Goal: Task Accomplishment & Management: Complete application form

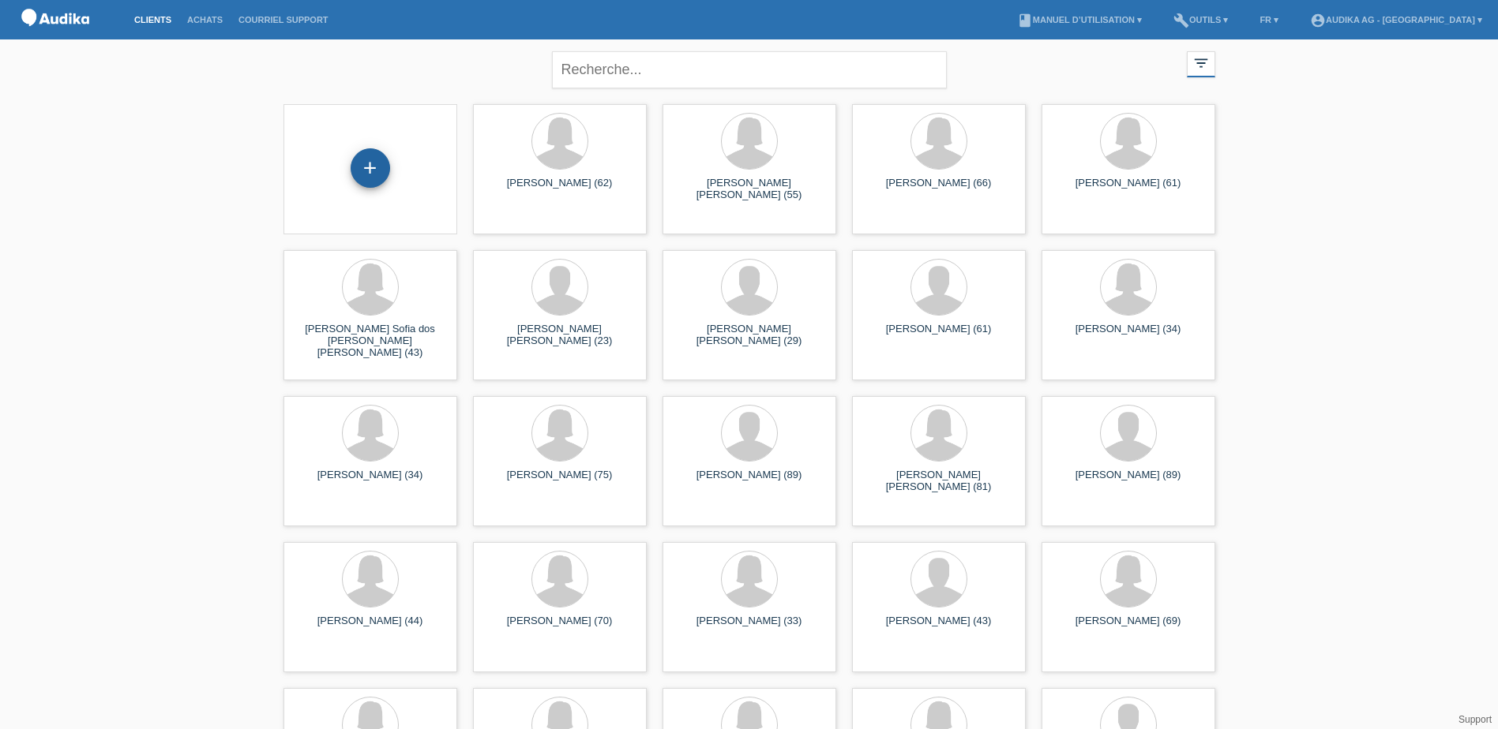
click at [387, 171] on div "+" at bounding box center [370, 168] width 38 height 27
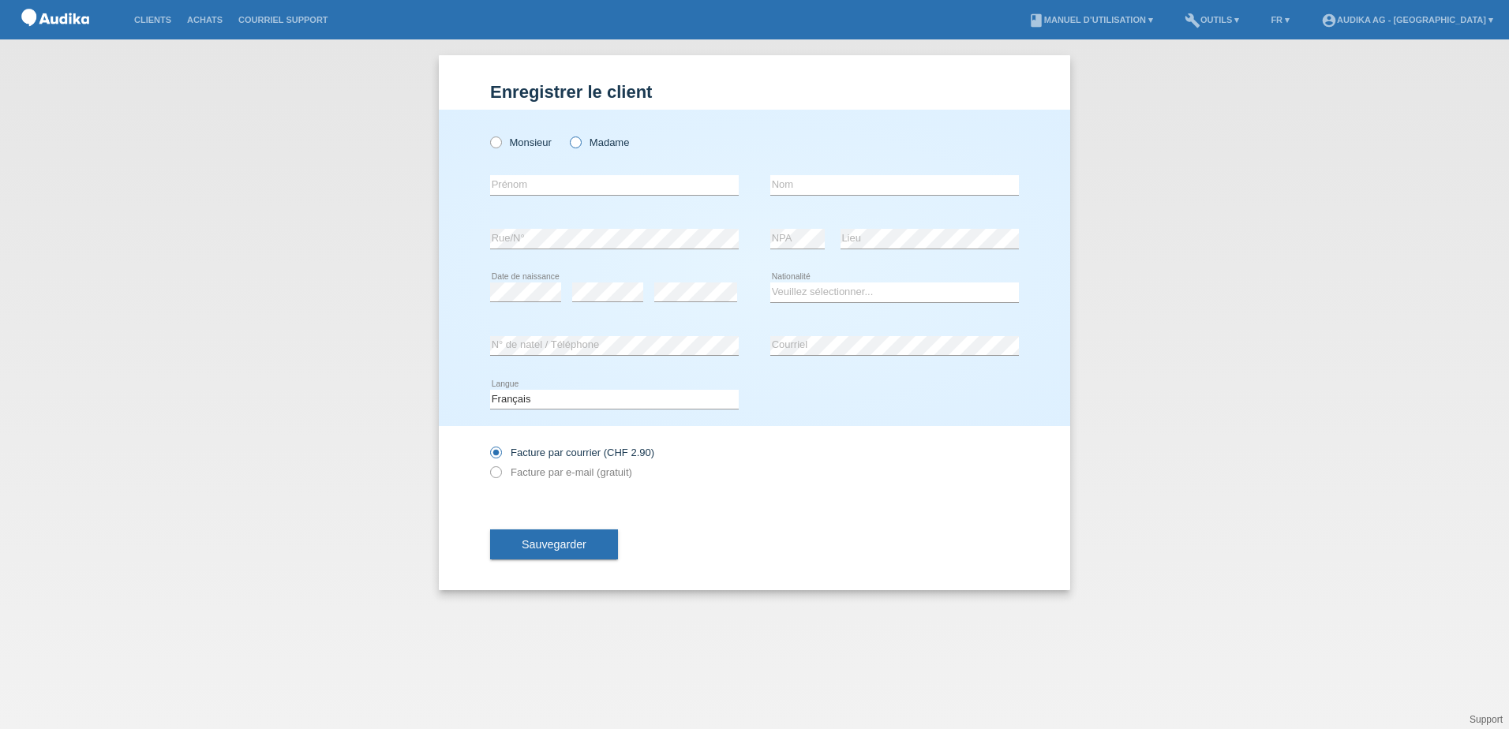
click at [568, 134] on icon at bounding box center [568, 134] width 0 height 0
click at [574, 140] on input "Madame" at bounding box center [575, 142] width 10 height 10
radio input "true"
click at [564, 180] on input "text" at bounding box center [614, 185] width 249 height 20
type input "[PERSON_NAME]"
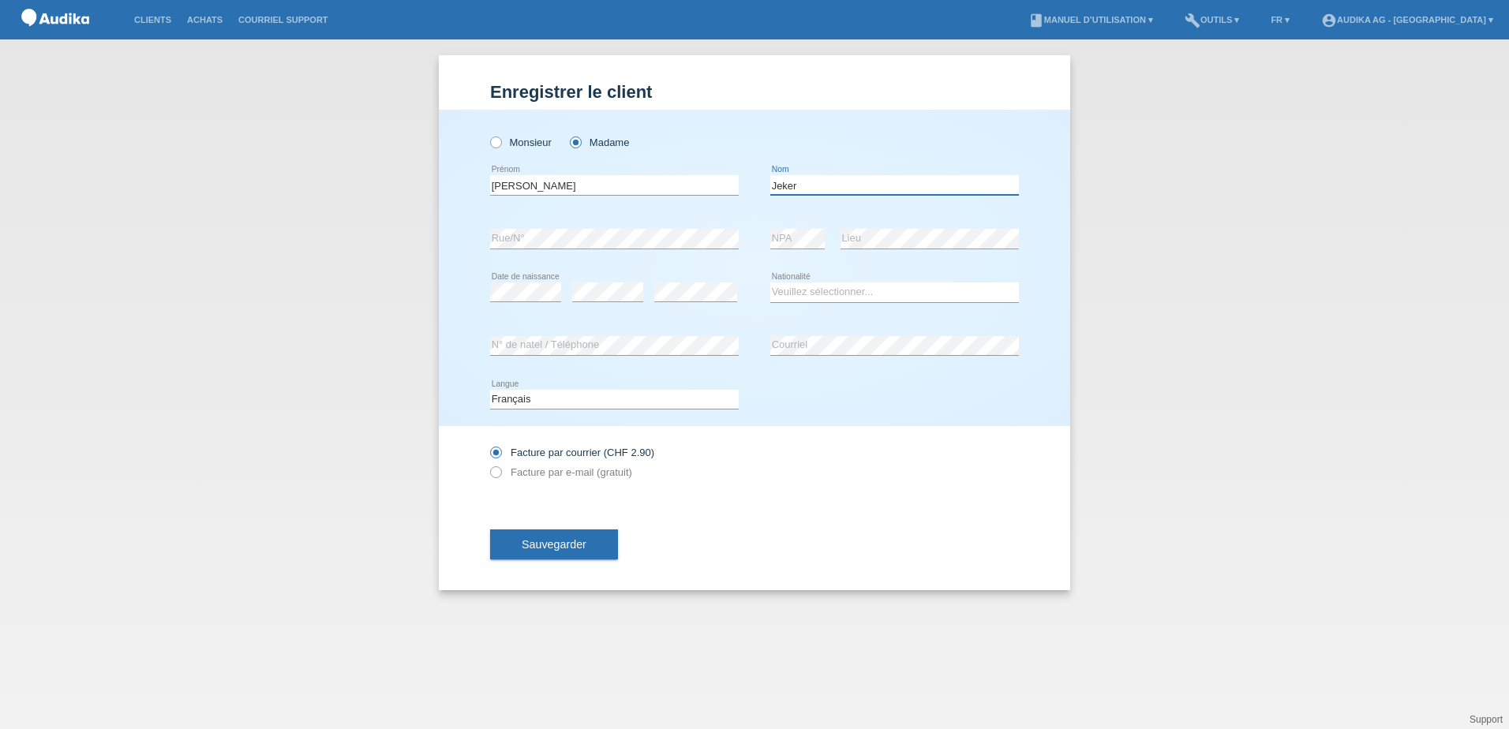
type input "Jeker"
click at [922, 287] on select "Veuillez sélectionner... Suisse Allemagne Autriche Liechtenstein ------------ A…" at bounding box center [895, 292] width 249 height 19
select select "CH"
click at [771, 283] on select "Veuillez sélectionner... Suisse Allemagne Autriche Liechtenstein ------------ A…" at bounding box center [895, 292] width 249 height 19
click at [553, 542] on span "Sauvegarder" at bounding box center [554, 544] width 65 height 13
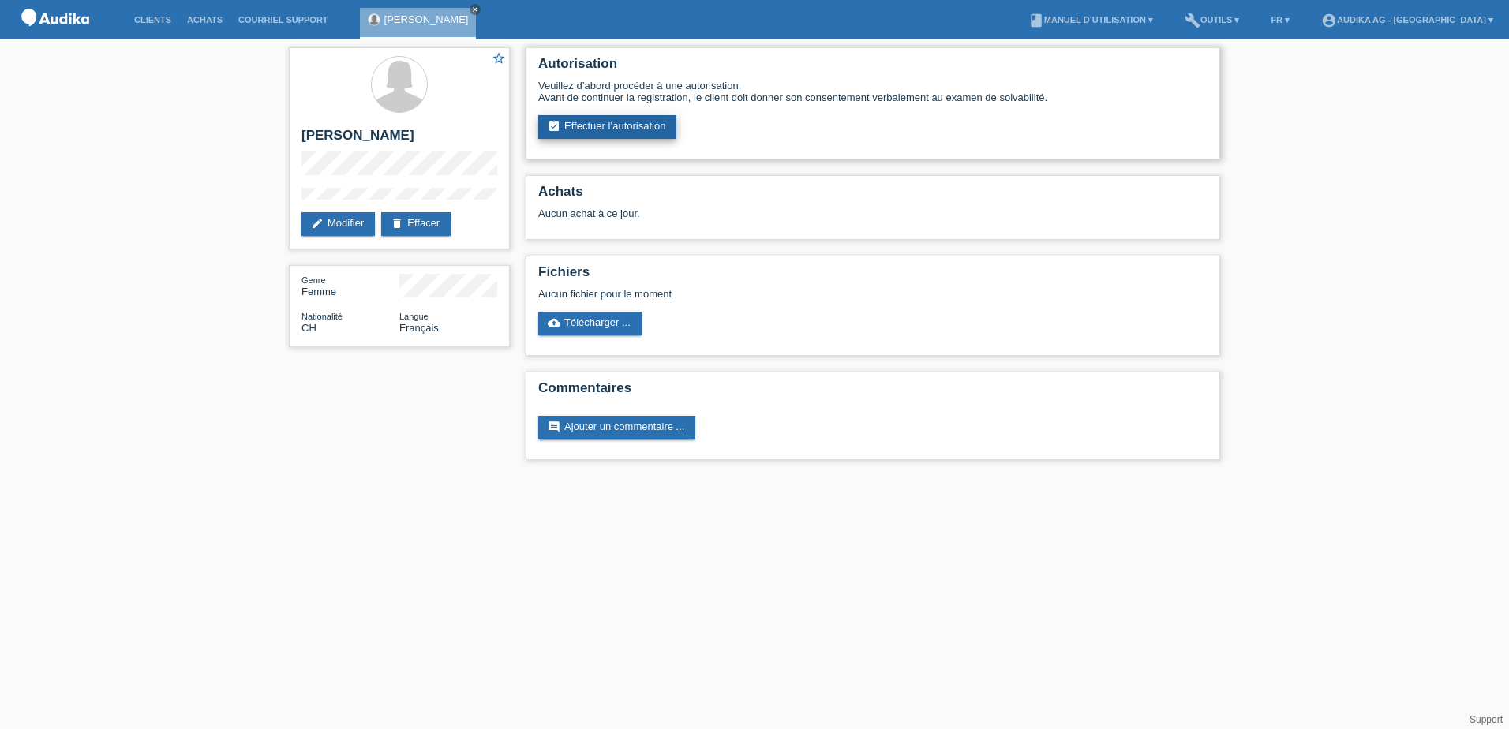
click at [657, 119] on link "assignment_turned_in Effectuer l’autorisation" at bounding box center [607, 127] width 138 height 24
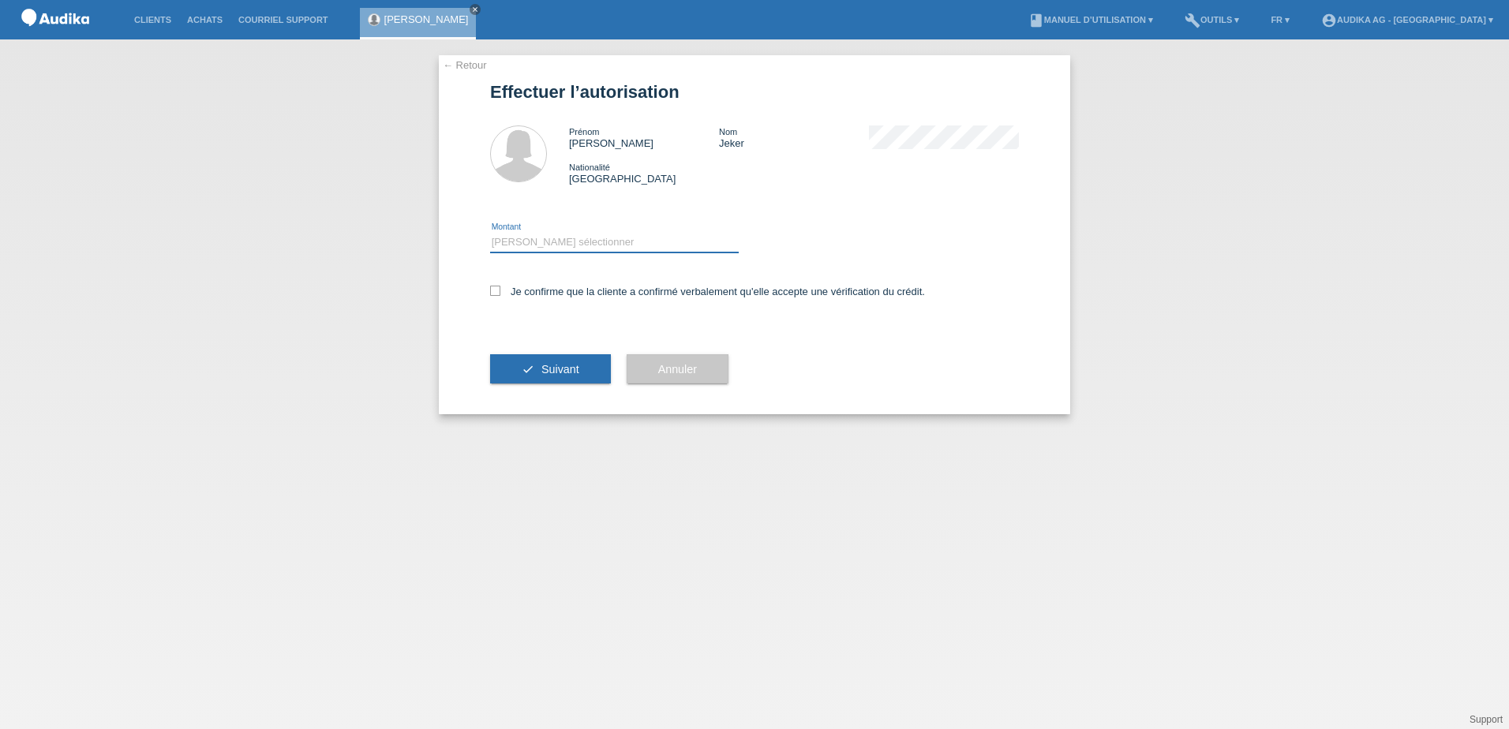
click at [537, 244] on select "Veuillez sélectionner CHF 1.00 - CHF 499.00 CHF 500.00 - CHF 1'999.00 CHF 2'000…" at bounding box center [614, 242] width 249 height 19
select select "3"
click at [490, 233] on select "Veuillez sélectionner CHF 1.00 - CHF 499.00 CHF 500.00 - CHF 1'999.00 CHF 2'000…" at bounding box center [614, 242] width 249 height 19
click at [489, 291] on div "← Retour Effectuer l’autorisation Prénom Elisabeth Nom Jeker Nationalité Suisse…" at bounding box center [755, 234] width 632 height 359
click at [499, 297] on label "Je confirme que la cliente a confirmé verbalement qu'elle accepte une vérificat…" at bounding box center [707, 292] width 435 height 12
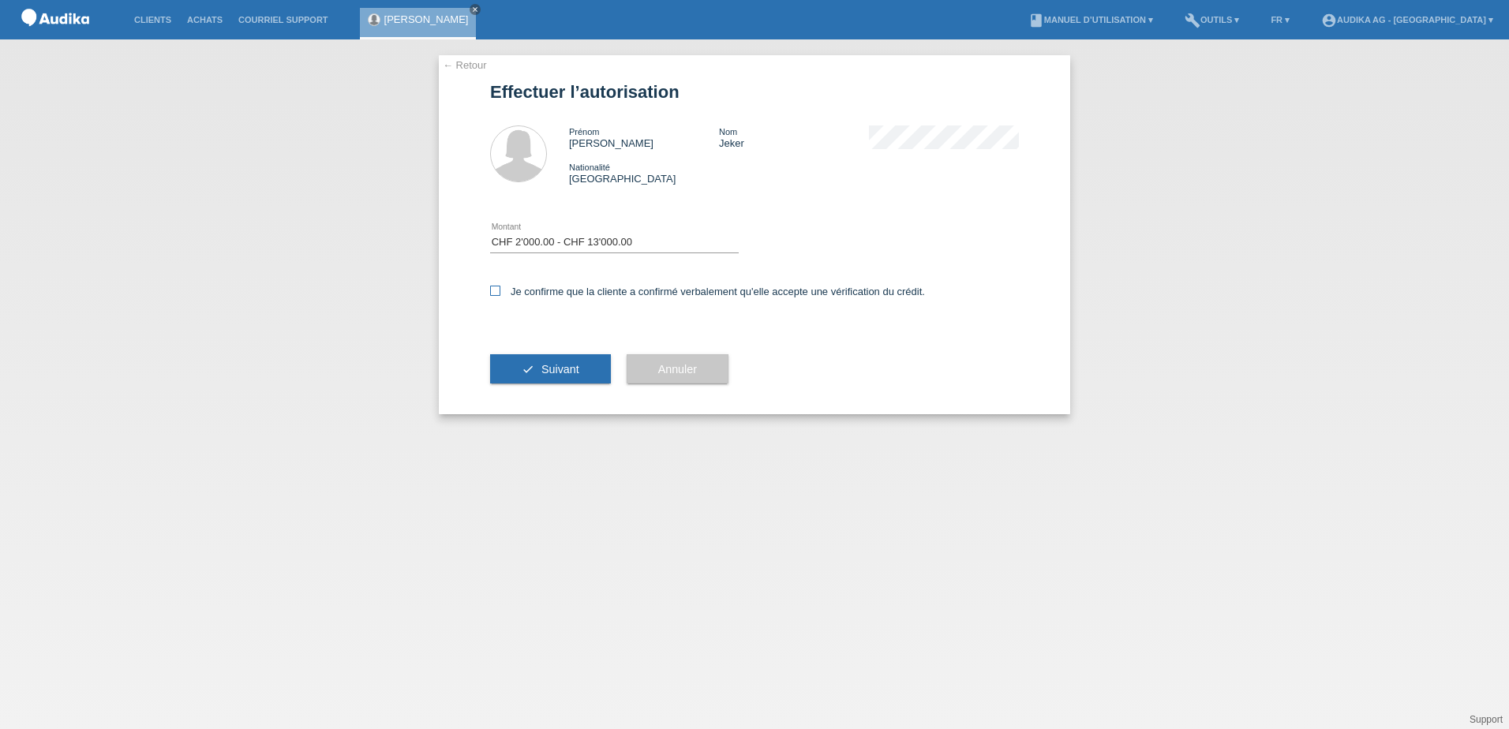
click at [499, 296] on input "Je confirme que la cliente a confirmé verbalement qu'elle accepte une vérificat…" at bounding box center [495, 291] width 10 height 10
checkbox input "true"
click at [519, 358] on button "check Suivant" at bounding box center [550, 369] width 121 height 30
